Goal: Task Accomplishment & Management: Manage account settings

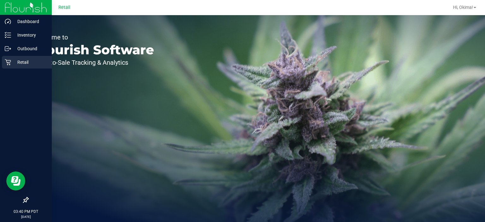
click at [11, 62] on p "Retail" at bounding box center [30, 62] width 38 height 8
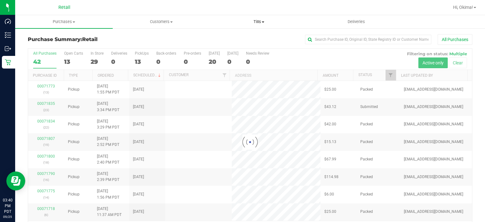
click at [261, 22] on span "Tills" at bounding box center [258, 22] width 97 height 6
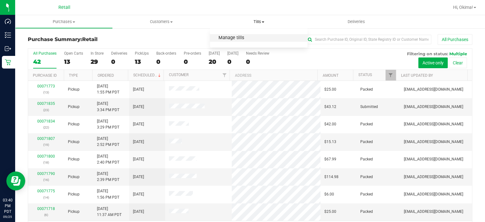
click at [235, 40] on span "Manage tills" at bounding box center [231, 37] width 43 height 5
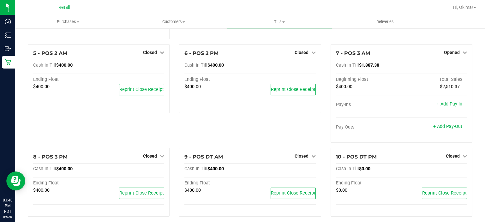
scroll to position [118, 0]
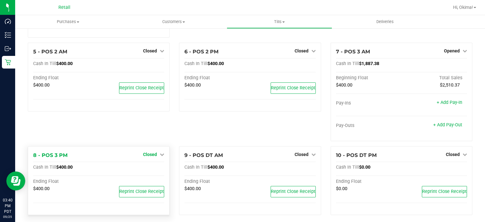
click at [161, 155] on icon at bounding box center [162, 154] width 4 height 4
click at [150, 169] on link "Open Till" at bounding box center [150, 167] width 17 height 5
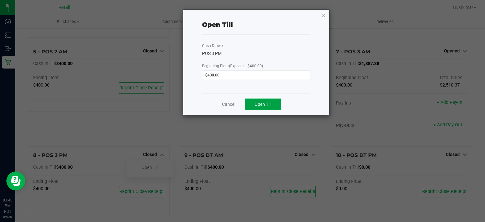
click at [271, 103] on span "Open Till" at bounding box center [263, 104] width 17 height 5
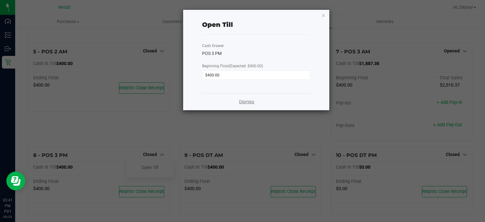
click at [254, 101] on link "Dismiss" at bounding box center [246, 102] width 15 height 7
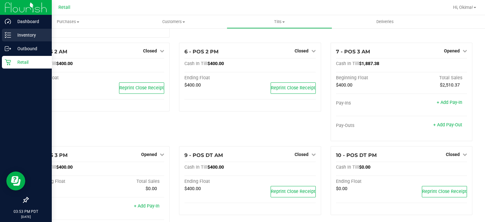
click at [9, 37] on line at bounding box center [8, 37] width 3 height 0
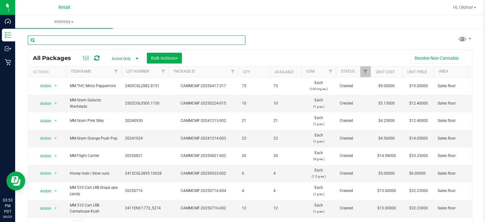
click at [103, 38] on input "text" at bounding box center [137, 39] width 218 height 9
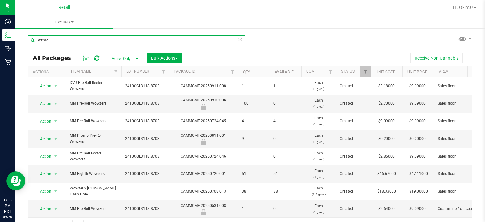
click at [38, 40] on input "Wowz" at bounding box center [137, 39] width 218 height 9
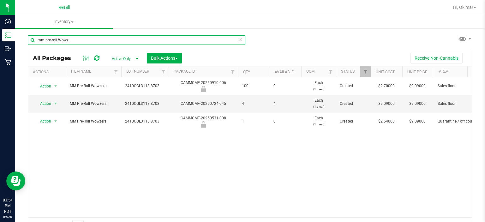
type input "mm pre-roll Wowz"
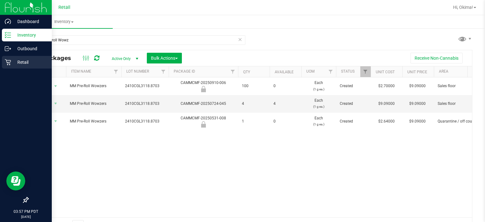
click at [9, 64] on icon at bounding box center [8, 62] width 6 height 6
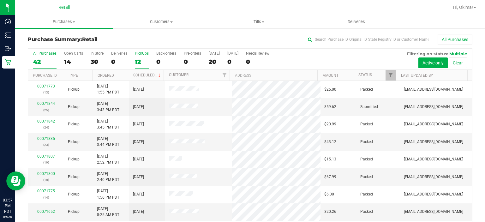
click at [142, 62] on div "12" at bounding box center [142, 61] width 14 height 7
click at [0, 0] on input "PickUps 12" at bounding box center [0, 0] width 0 height 0
click at [112, 75] on link "Ordered" at bounding box center [106, 75] width 16 height 4
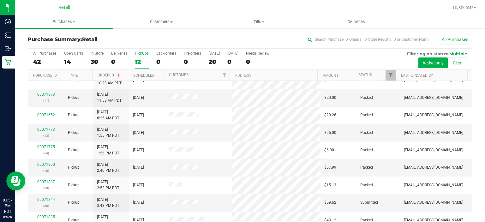
scroll to position [69, 0]
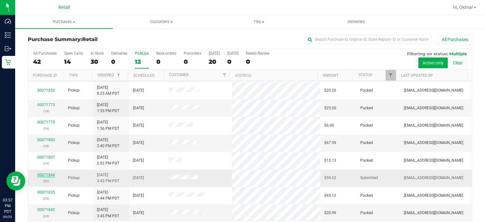
click at [40, 174] on link "00071844" at bounding box center [46, 175] width 18 height 4
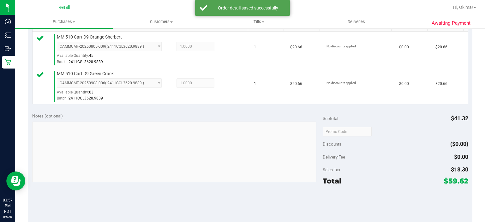
scroll to position [212, 0]
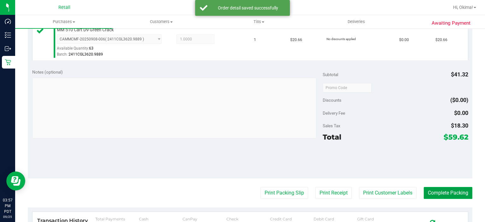
click at [445, 192] on button "Complete Packing" at bounding box center [448, 193] width 49 height 12
